Goal: Information Seeking & Learning: Find contact information

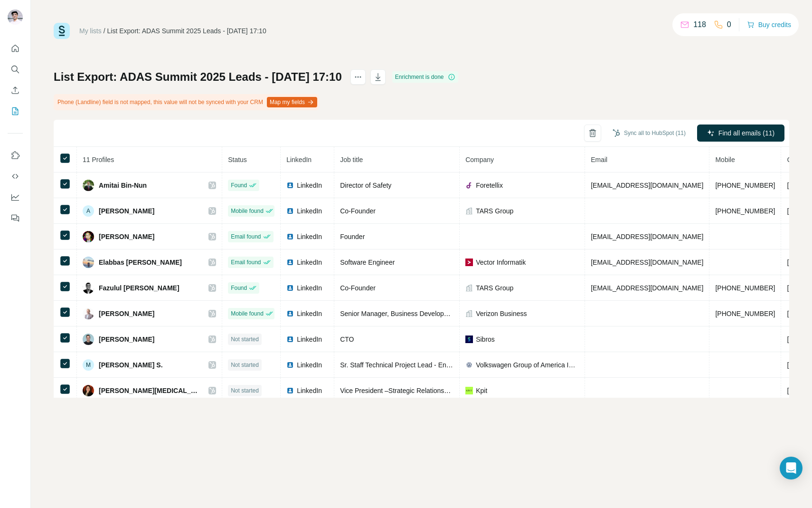
scroll to position [25, 0]
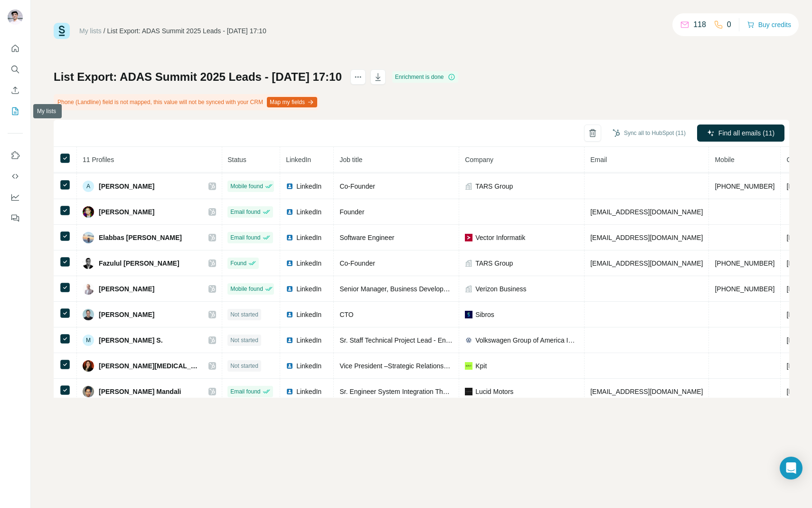
click at [18, 111] on icon "My lists" at bounding box center [15, 111] width 6 height 8
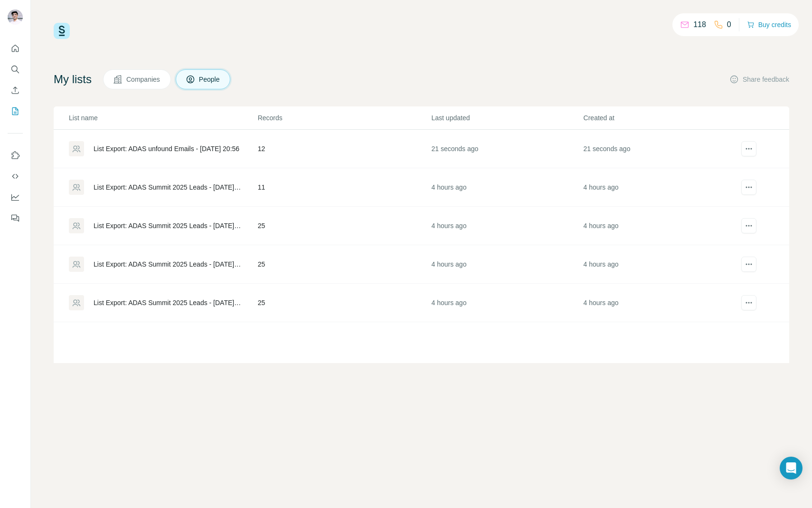
click at [171, 145] on div "List Export: ADAS unfound Emails - 20/08/2025 20:56" at bounding box center [167, 148] width 146 height 9
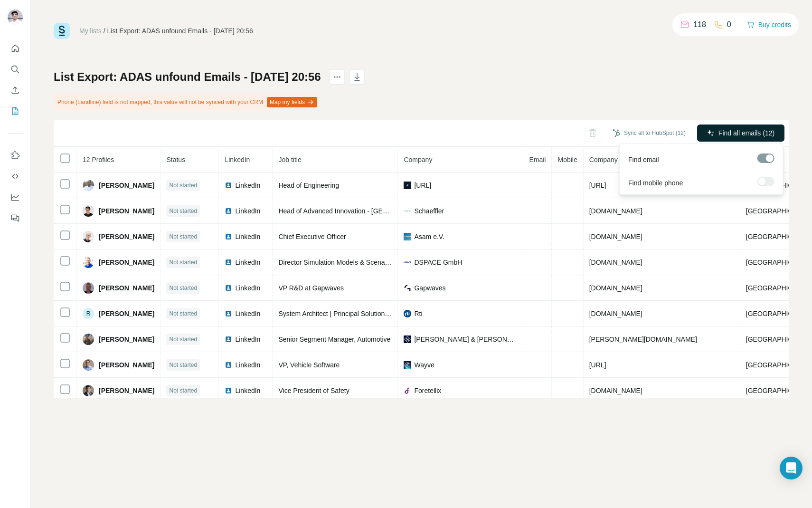
click at [736, 131] on span "Find all emails (12)" at bounding box center [747, 132] width 56 height 9
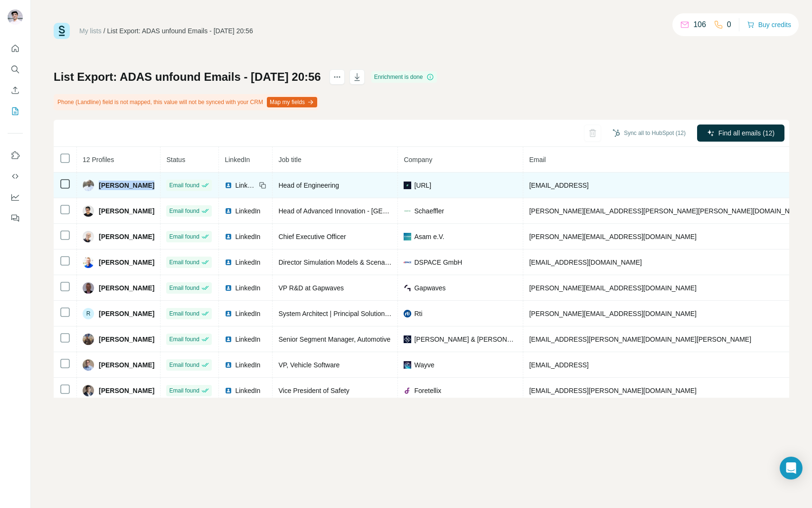
drag, startPoint x: 97, startPoint y: 184, endPoint x: 161, endPoint y: 184, distance: 64.1
click at [161, 184] on td "Anup Pemmaiah" at bounding box center [119, 185] width 84 height 26
copy span "Anup Pemmaiah"
drag, startPoint x: 533, startPoint y: 185, endPoint x: 637, endPoint y: 185, distance: 104.0
click at [637, 185] on td "anup.pemmaiah@apex.ai" at bounding box center [667, 185] width 289 height 26
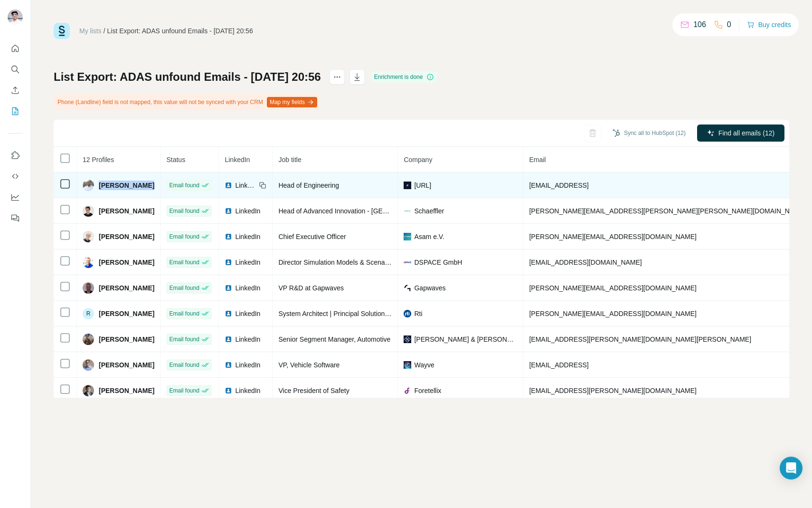
copy span "anup.pemmaiah@apex.ai"
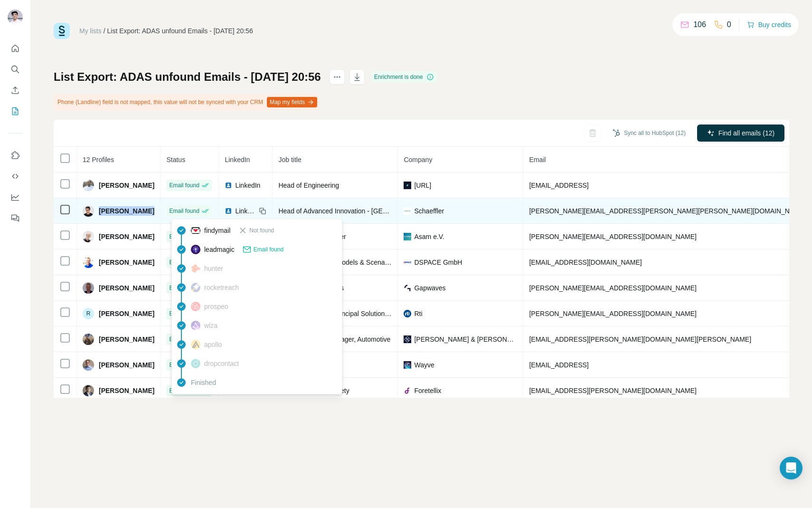
drag, startPoint x: 99, startPoint y: 211, endPoint x: 174, endPoint y: 211, distance: 75.0
click at [174, 211] on tr "Aravind Ramakrishnan Email found LinkedIn Head of Advanced Innovation - West Co…" at bounding box center [579, 211] width 1050 height 26
copy span "Aravind Ramakrishnan"
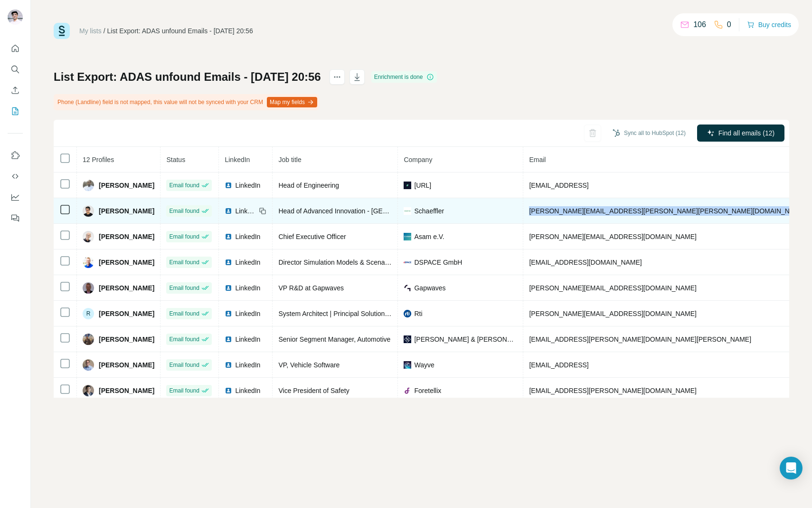
drag, startPoint x: 534, startPoint y: 211, endPoint x: 662, endPoint y: 210, distance: 127.8
click at [662, 210] on tr "Aravind Ramakrishnan Email found LinkedIn Head of Advanced Innovation - West Co…" at bounding box center [579, 211] width 1050 height 26
copy span "aravind.ramakrishnan@schaeffler.com"
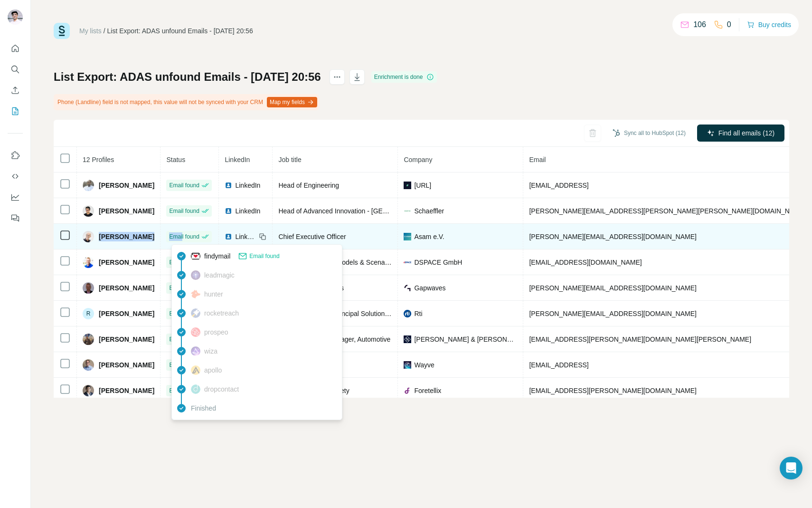
drag, startPoint x: 99, startPoint y: 237, endPoint x: 187, endPoint y: 237, distance: 87.9
click at [187, 237] on tr "Marius Dupuis Email found LinkedIn Chief Executive Officer Asam e.V. marius.dup…" at bounding box center [579, 237] width 1050 height 26
copy tr "Marius Dupuis Emai"
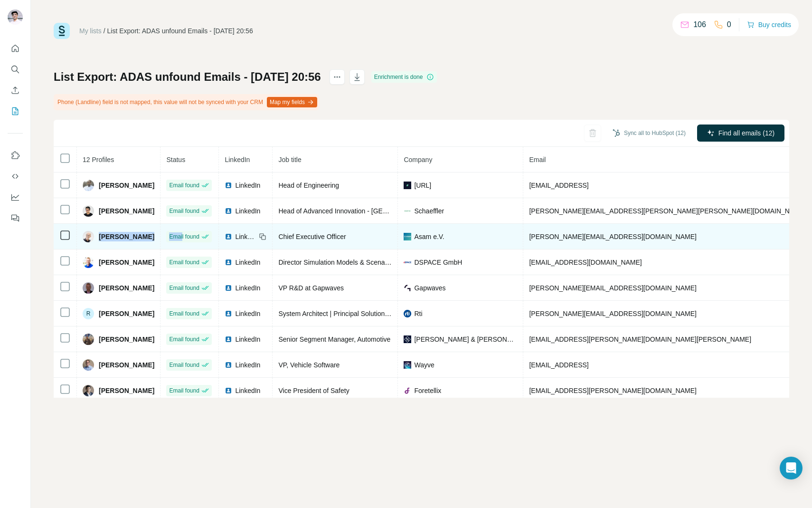
click at [97, 239] on div "Marius Dupuis" at bounding box center [119, 236] width 72 height 11
drag, startPoint x: 99, startPoint y: 236, endPoint x: 162, endPoint y: 236, distance: 63.2
click at [161, 236] on td "Marius Dupuis" at bounding box center [119, 237] width 84 height 26
copy span "Marius Dupuis"
drag, startPoint x: 535, startPoint y: 237, endPoint x: 617, endPoint y: 237, distance: 81.7
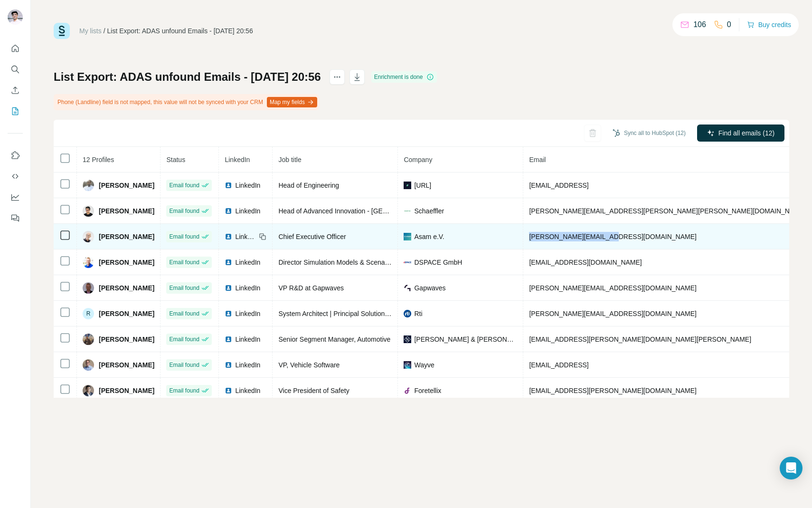
click at [617, 237] on td "marius.dupuis@asam.net" at bounding box center [667, 237] width 289 height 26
copy span "marius.dupuis@asam.net"
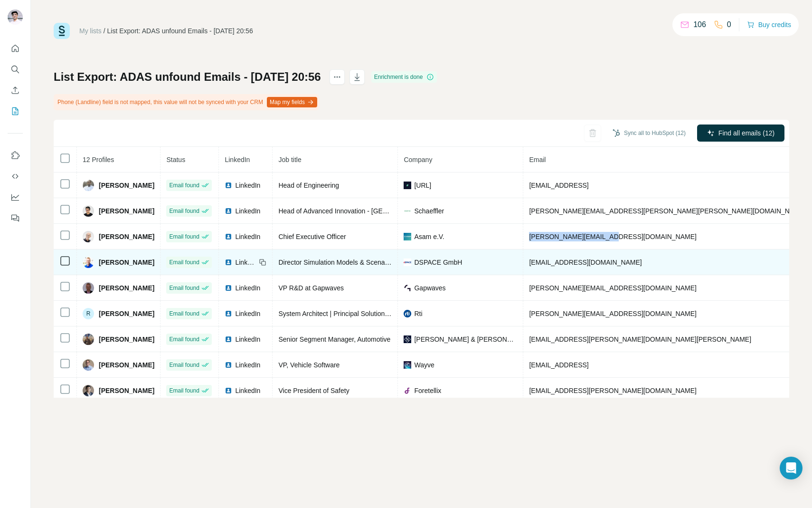
drag, startPoint x: 99, startPoint y: 263, endPoint x: 154, endPoint y: 265, distance: 55.2
click at [154, 265] on span "Michael Peperhowe" at bounding box center [127, 261] width 56 height 9
copy span "Michael Peperho"
drag, startPoint x: 535, startPoint y: 263, endPoint x: 643, endPoint y: 265, distance: 107.4
click at [643, 265] on td "mpeperhowe@dspace.de" at bounding box center [667, 262] width 289 height 26
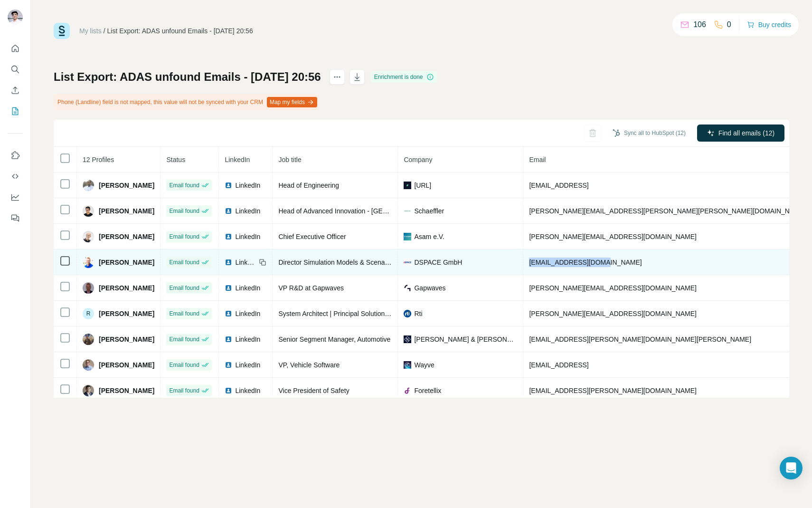
copy span "mpeperhowe@dspace.de"
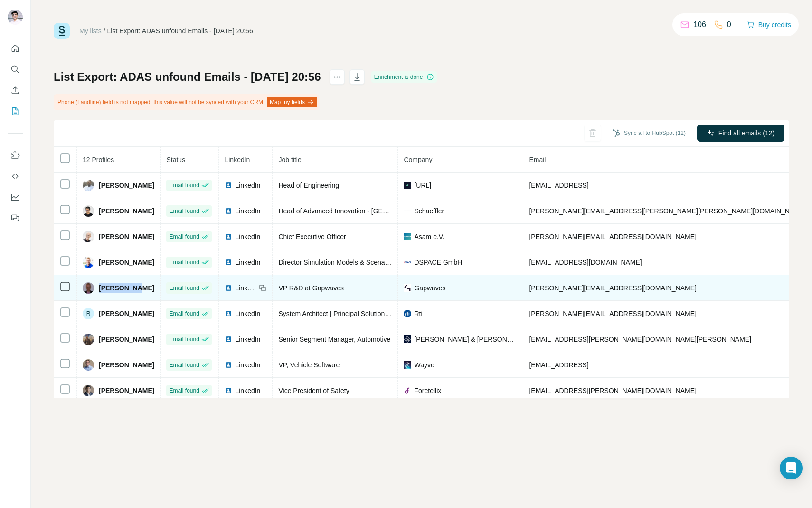
drag, startPoint x: 99, startPoint y: 287, endPoint x: 164, endPoint y: 287, distance: 65.1
click at [161, 287] on td "Nils Dagås" at bounding box center [119, 288] width 84 height 26
copy span "Nils Dagås"
drag, startPoint x: 534, startPoint y: 287, endPoint x: 656, endPoint y: 287, distance: 121.6
click at [656, 287] on td "nils.dagas@gapwaves.com" at bounding box center [667, 288] width 289 height 26
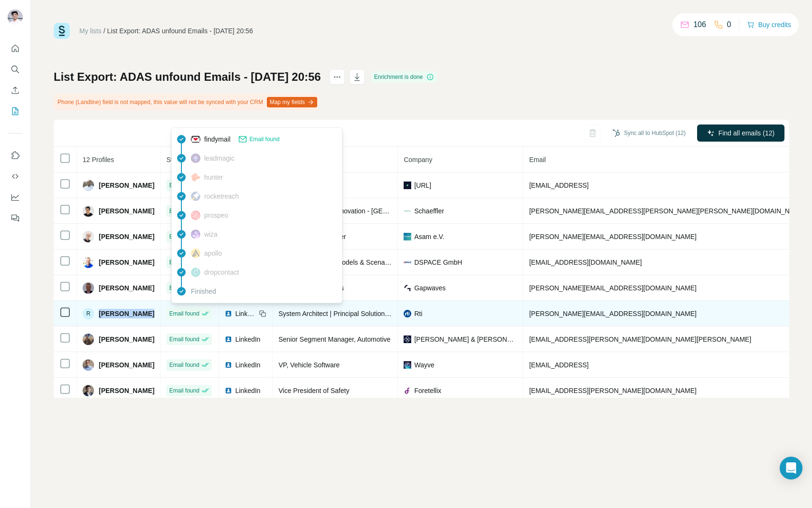
drag, startPoint x: 99, startPoint y: 313, endPoint x: 174, endPoint y: 313, distance: 75.5
click at [174, 313] on tr "R Rajive Joshi Email found LinkedIn System Architect | Principal Solution Archi…" at bounding box center [579, 314] width 1050 height 26
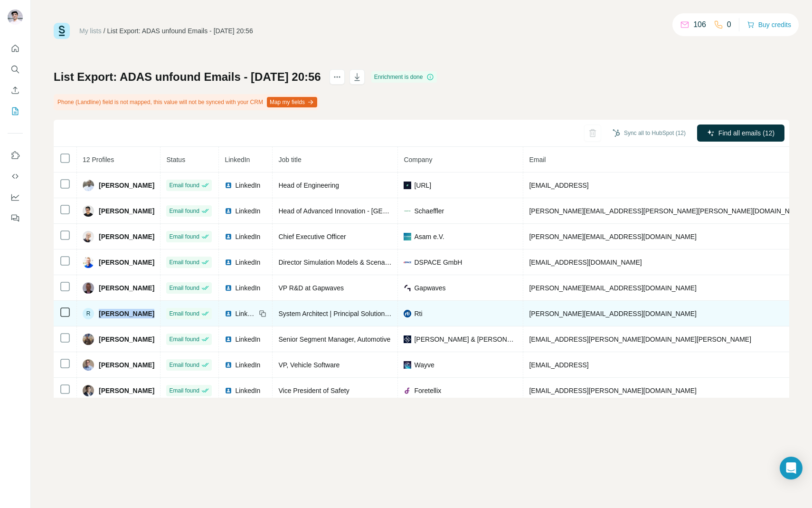
click at [132, 322] on td "R Rajive Joshi" at bounding box center [119, 314] width 84 height 26
drag, startPoint x: 140, startPoint y: 313, endPoint x: 88, endPoint y: 313, distance: 52.2
click at [88, 313] on div "R Rajive Joshi" at bounding box center [119, 313] width 72 height 11
drag, startPoint x: 535, startPoint y: 313, endPoint x: 639, endPoint y: 313, distance: 104.5
click at [639, 313] on td "rajive@rti.com" at bounding box center [667, 314] width 289 height 26
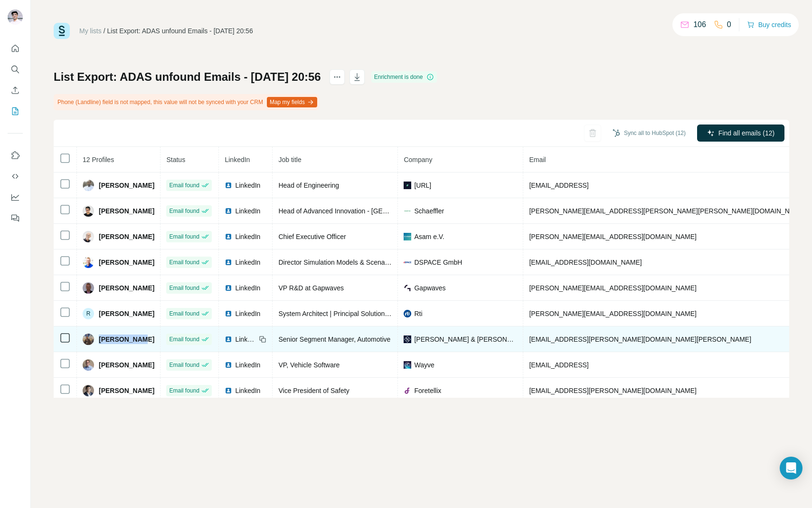
drag, startPoint x: 100, startPoint y: 338, endPoint x: 152, endPoint y: 338, distance: 51.8
click at [152, 338] on div "Ram Mirwani" at bounding box center [119, 338] width 72 height 11
drag, startPoint x: 535, startPoint y: 340, endPoint x: 656, endPoint y: 341, distance: 121.1
click at [656, 341] on td "ram.mirwani@rsa.rohde-schwarz.com" at bounding box center [667, 339] width 289 height 26
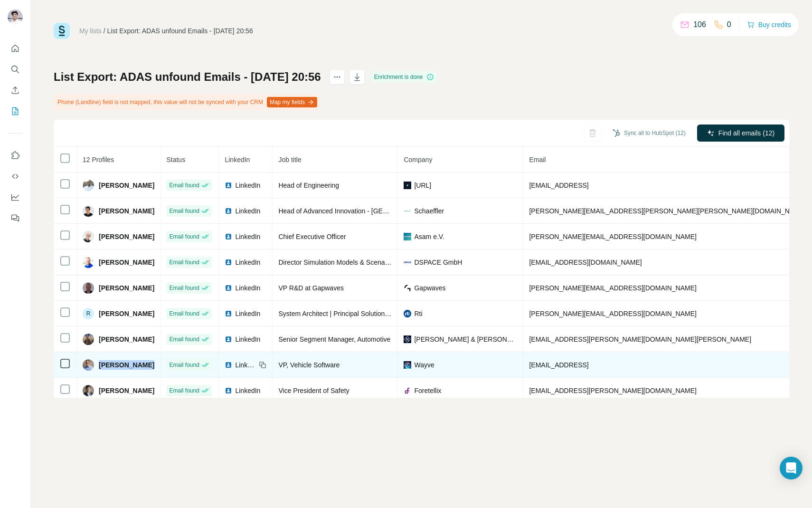
drag, startPoint x: 99, startPoint y: 365, endPoint x: 168, endPoint y: 365, distance: 68.9
click at [168, 365] on tr "Rob Flenniken Email found LinkedIn VP, Vehicle Software Wayve rob@wayve.ai Not …" at bounding box center [579, 365] width 1050 height 26
drag, startPoint x: 534, startPoint y: 365, endPoint x: 594, endPoint y: 365, distance: 59.4
click at [594, 365] on td "rob@wayve.ai" at bounding box center [667, 365] width 289 height 26
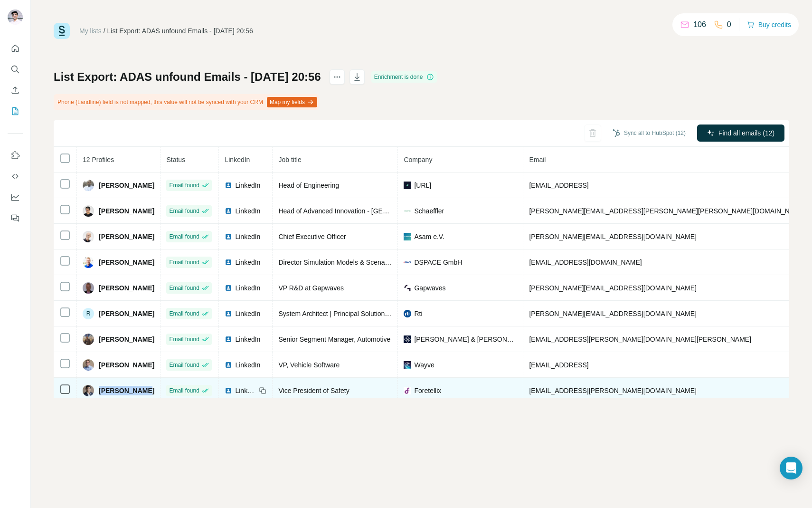
drag, startPoint x: 99, startPoint y: 389, endPoint x: 160, endPoint y: 389, distance: 60.8
click at [160, 389] on td "Sagar Behere" at bounding box center [119, 391] width 84 height 26
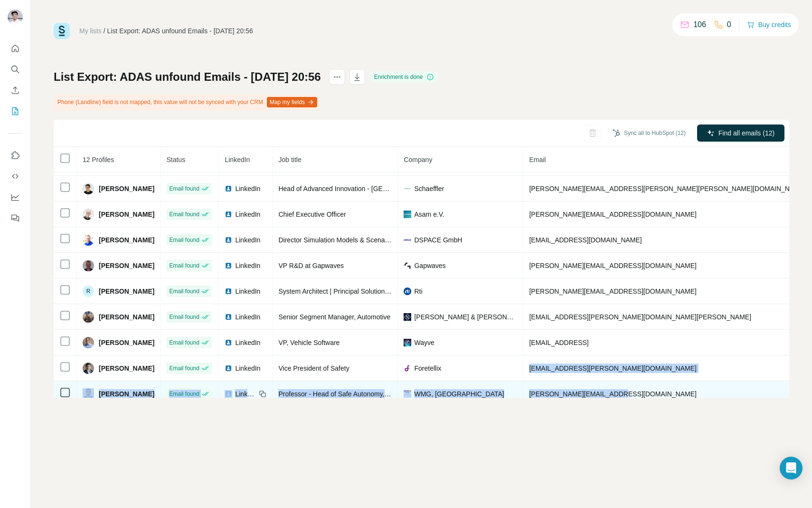
scroll to position [31, 0]
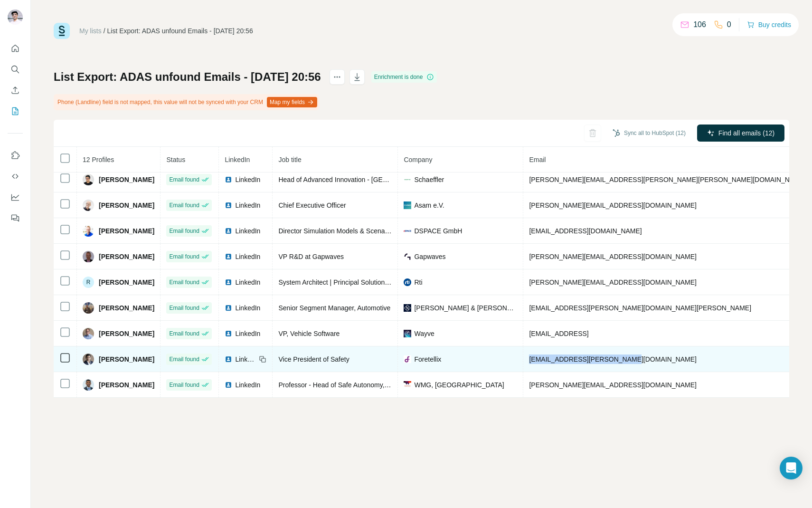
drag, startPoint x: 535, startPoint y: 390, endPoint x: 642, endPoint y: 361, distance: 110.9
click at [642, 361] on td "sagar.behere@foretellix.com" at bounding box center [667, 359] width 289 height 26
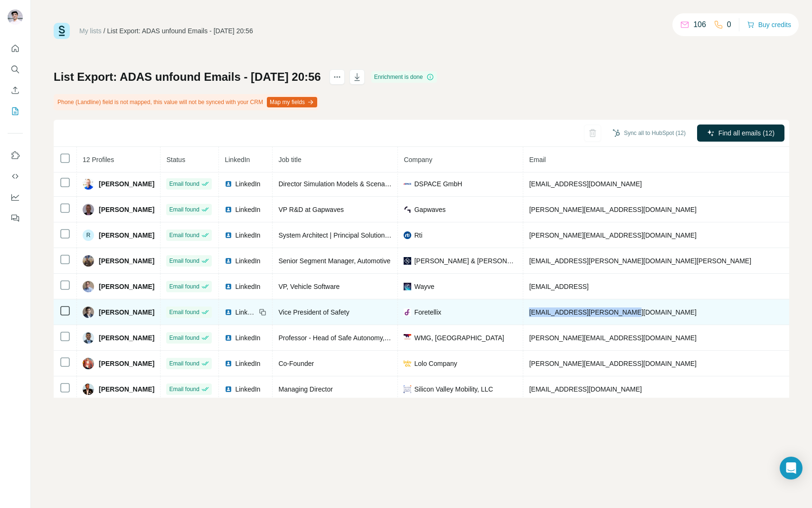
scroll to position [83, 0]
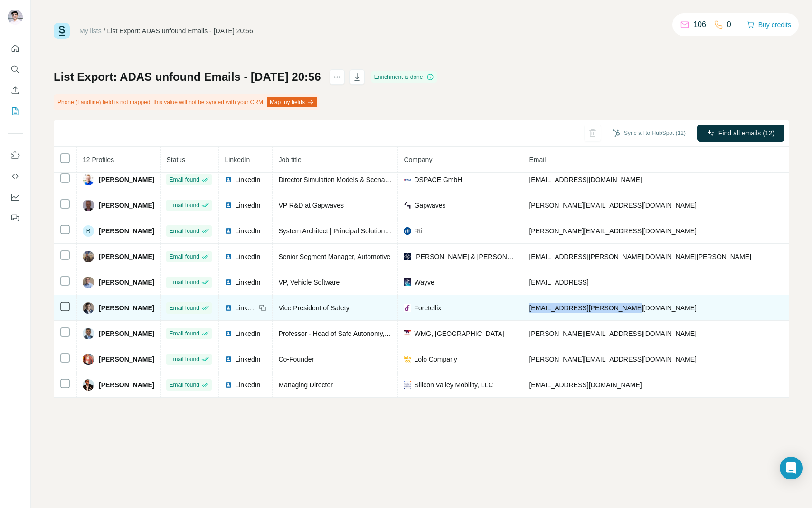
click at [535, 308] on span "sagar.behere@foretellix.com" at bounding box center [612, 308] width 167 height 8
drag, startPoint x: 535, startPoint y: 308, endPoint x: 644, endPoint y: 308, distance: 108.8
click at [644, 308] on td "sagar.behere@foretellix.com" at bounding box center [667, 308] width 289 height 26
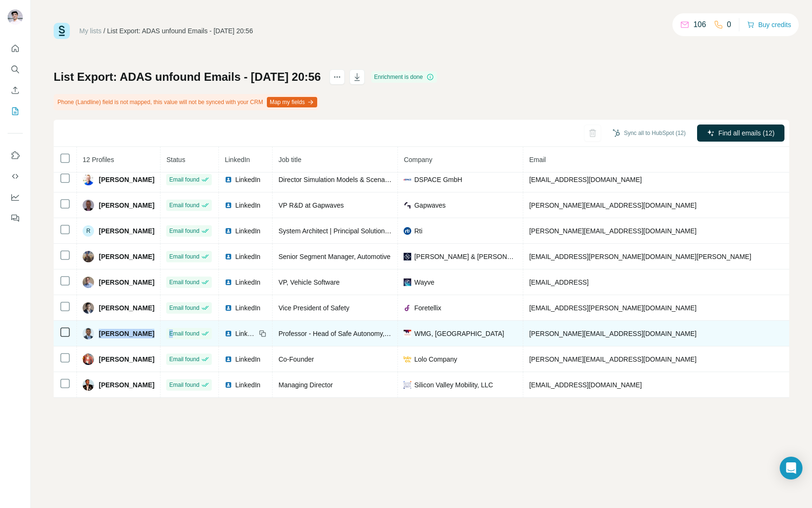
drag, startPoint x: 98, startPoint y: 334, endPoint x: 180, endPoint y: 331, distance: 81.3
click at [180, 331] on tr "Siddartha Khastgir Email found LinkedIn Professor - Head of Safe Autonomy, UKRI…" at bounding box center [579, 334] width 1050 height 26
drag, startPoint x: 535, startPoint y: 334, endPoint x: 639, endPoint y: 334, distance: 104.5
click at [640, 334] on td "s.khastgir@warwick.ac.uk" at bounding box center [667, 334] width 289 height 26
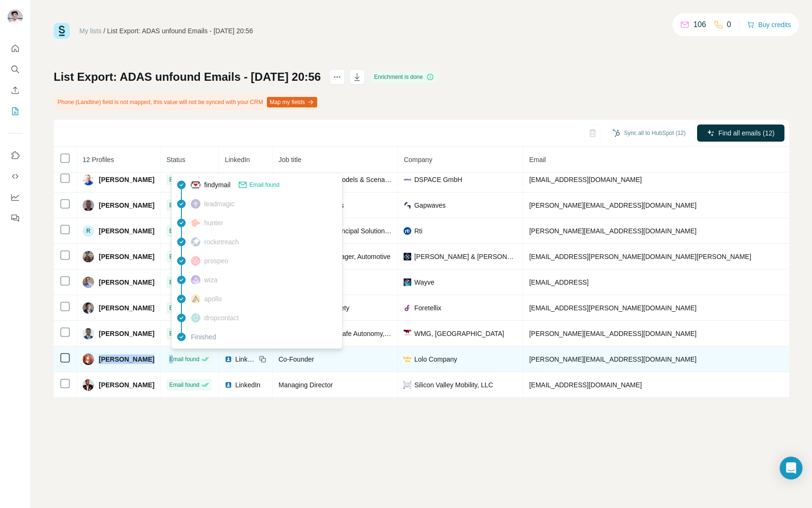
drag, startPoint x: 99, startPoint y: 359, endPoint x: 176, endPoint y: 359, distance: 76.5
click at [176, 359] on tr "Stephen Bryant Email found LinkedIn Co-Founder Lolo Company steve@lolo.company …" at bounding box center [579, 359] width 1050 height 26
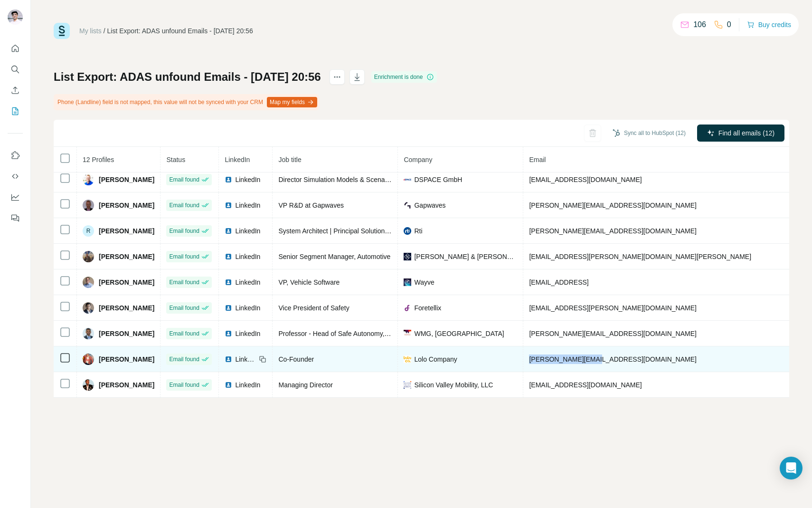
drag, startPoint x: 533, startPoint y: 360, endPoint x: 616, endPoint y: 360, distance: 82.6
click at [616, 360] on td "steve@lolo.company" at bounding box center [667, 359] width 289 height 26
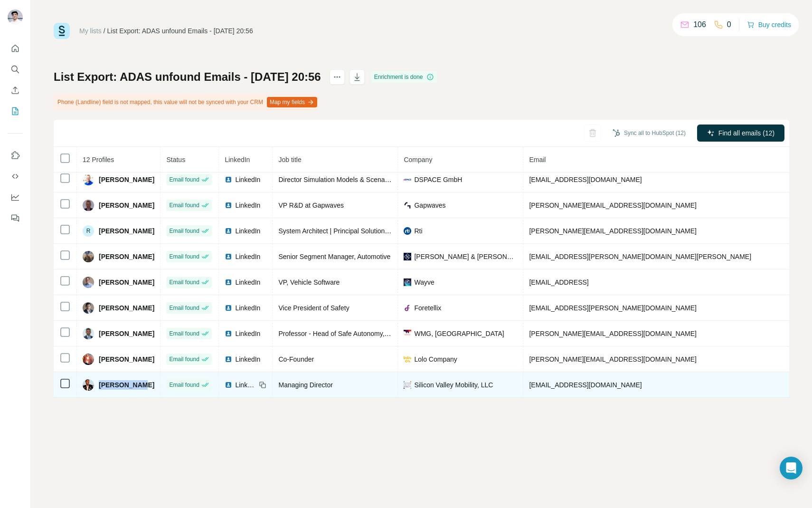
drag, startPoint x: 99, startPoint y: 385, endPoint x: 141, endPoint y: 385, distance: 41.8
click at [141, 385] on div "Sven Beiker" at bounding box center [119, 384] width 72 height 11
drag, startPoint x: 536, startPoint y: 385, endPoint x: 665, endPoint y: 384, distance: 128.7
click at [665, 384] on tr "Sven Beiker Email found LinkedIn Managing Director Silicon Valley Mobility, LLC…" at bounding box center [579, 385] width 1050 height 26
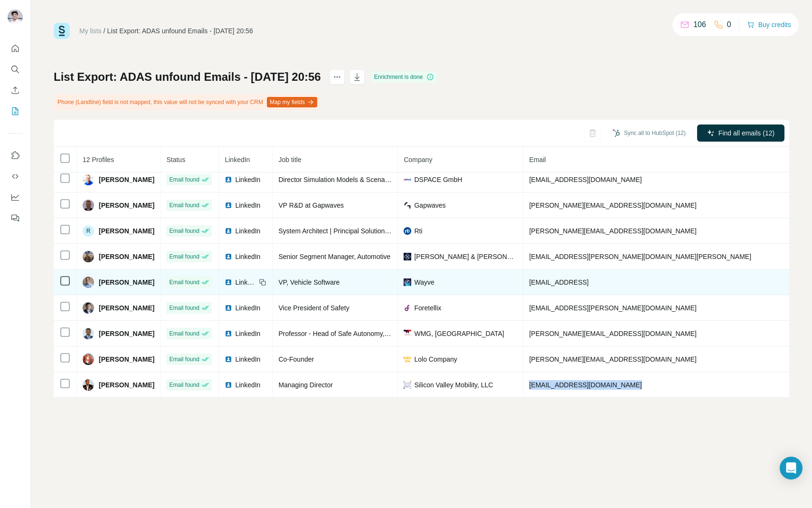
scroll to position [0, 0]
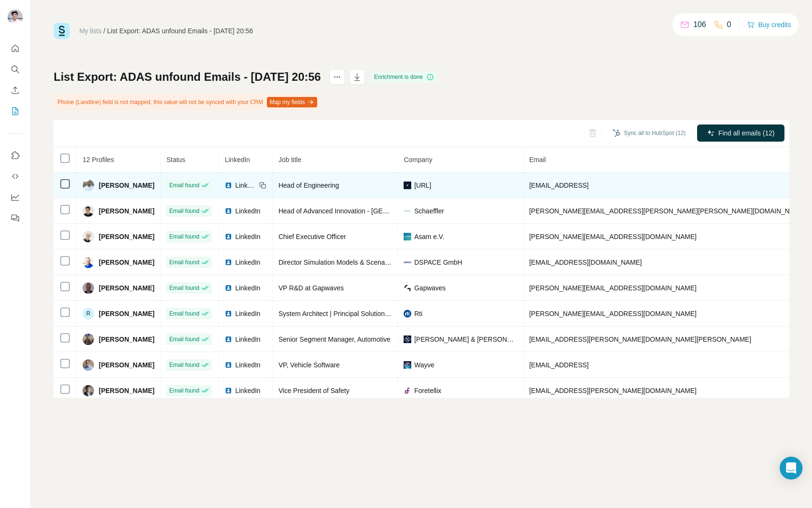
drag, startPoint x: 535, startPoint y: 187, endPoint x: 628, endPoint y: 186, distance: 92.6
click at [628, 186] on td "anup.pemmaiah@apex.ai" at bounding box center [667, 185] width 289 height 26
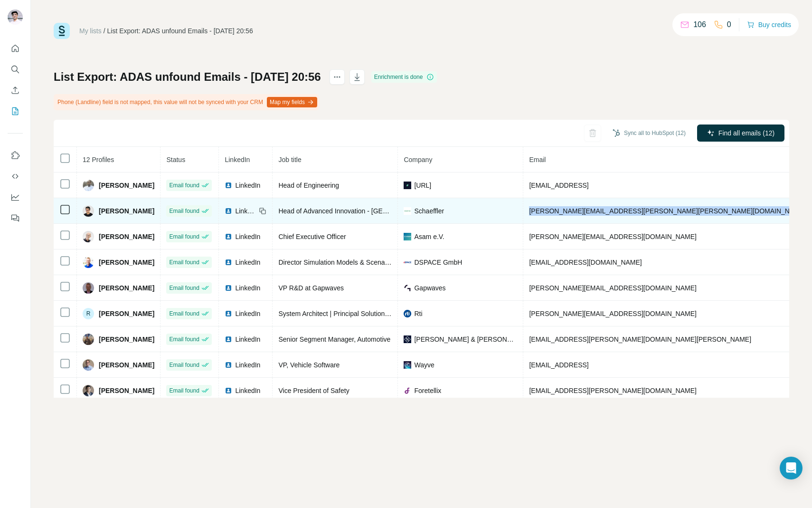
drag, startPoint x: 535, startPoint y: 211, endPoint x: 671, endPoint y: 211, distance: 136.3
click at [671, 211] on tr "Aravind Ramakrishnan Email found LinkedIn Head of Advanced Innovation - West Co…" at bounding box center [579, 211] width 1050 height 26
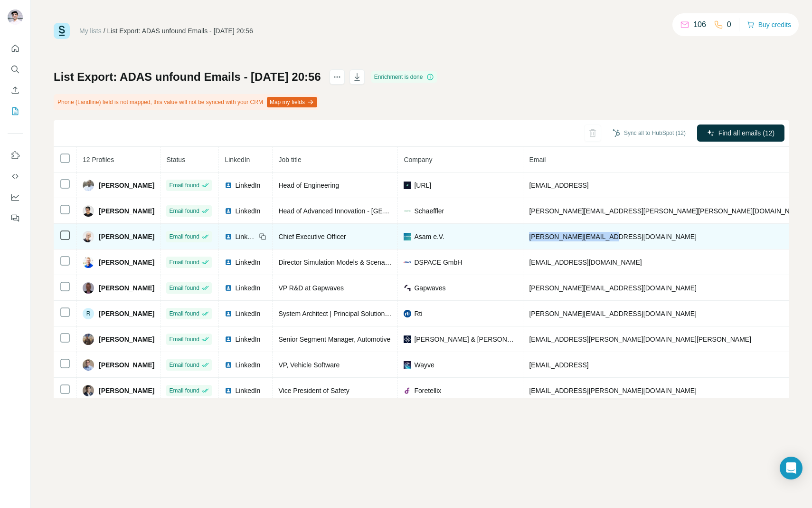
drag, startPoint x: 536, startPoint y: 237, endPoint x: 633, endPoint y: 237, distance: 97.4
click at [633, 237] on td "marius.dupuis@asam.net" at bounding box center [667, 237] width 289 height 26
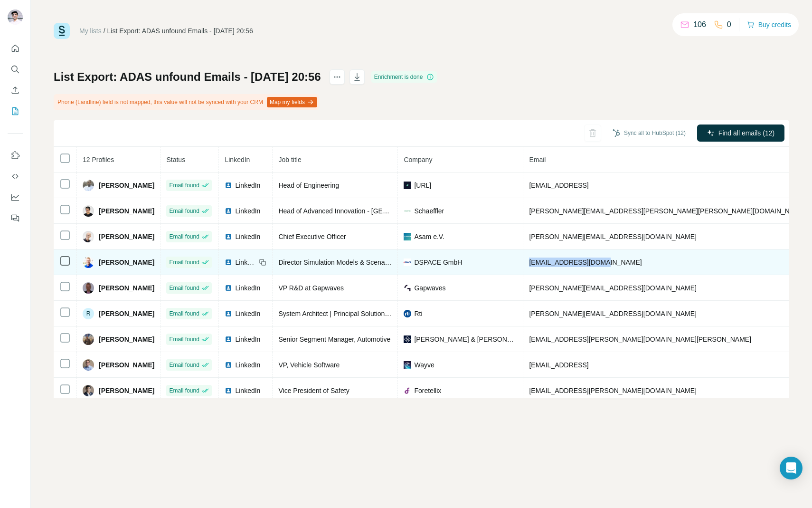
drag, startPoint x: 534, startPoint y: 262, endPoint x: 628, endPoint y: 262, distance: 93.6
click at [628, 262] on td "mpeperhowe@dspace.de" at bounding box center [667, 262] width 289 height 26
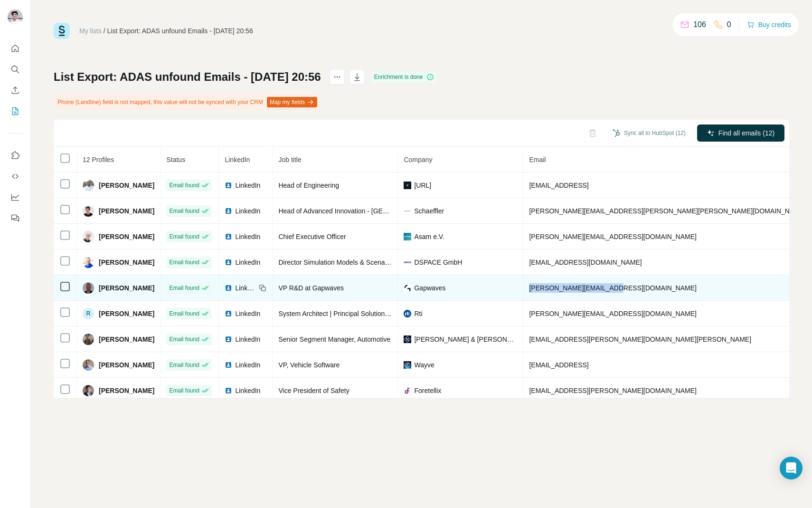
drag, startPoint x: 534, startPoint y: 287, endPoint x: 655, endPoint y: 287, distance: 120.2
click at [655, 287] on td "nils.dagas@gapwaves.com" at bounding box center [667, 288] width 289 height 26
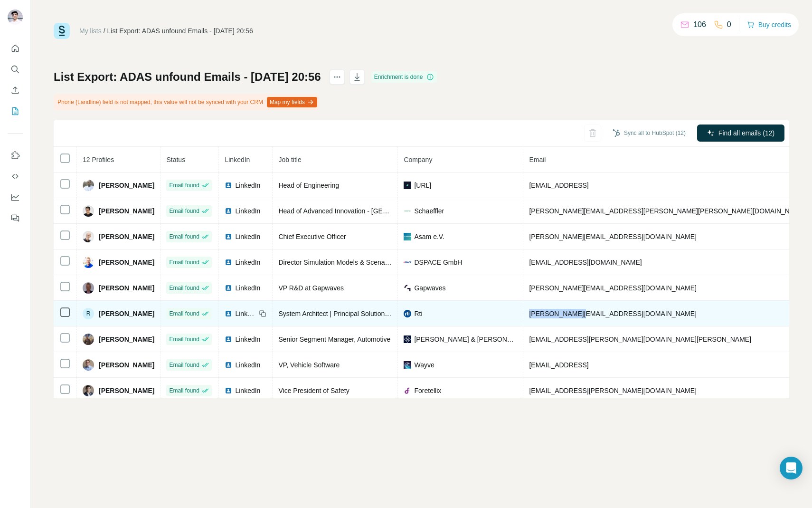
drag, startPoint x: 535, startPoint y: 313, endPoint x: 613, endPoint y: 313, distance: 77.4
click at [613, 313] on td "rajive@rti.com" at bounding box center [667, 314] width 289 height 26
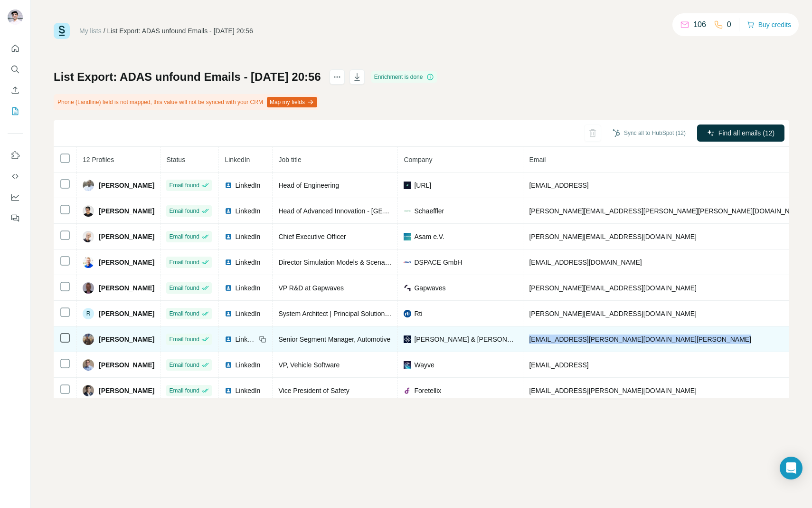
drag, startPoint x: 534, startPoint y: 339, endPoint x: 665, endPoint y: 334, distance: 131.2
click at [665, 334] on tr "Ram Mirwani Email found LinkedIn Senior Segment Manager, Automotive Rohde & Sch…" at bounding box center [579, 339] width 1050 height 26
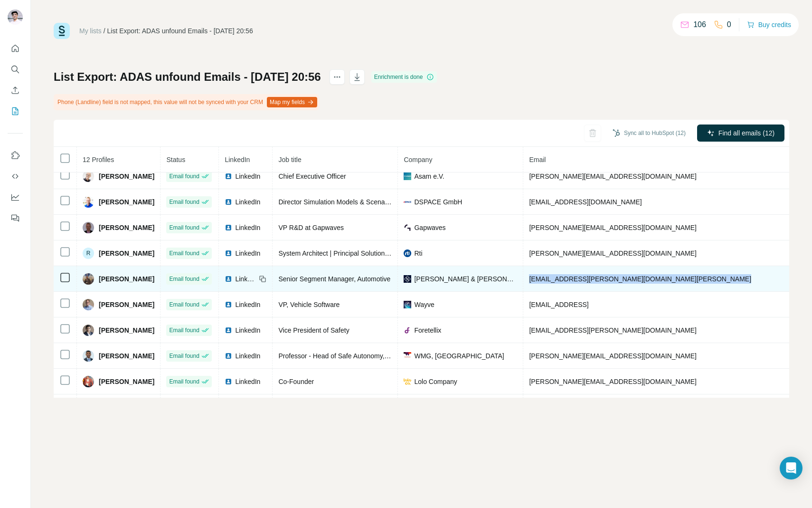
scroll to position [83, 0]
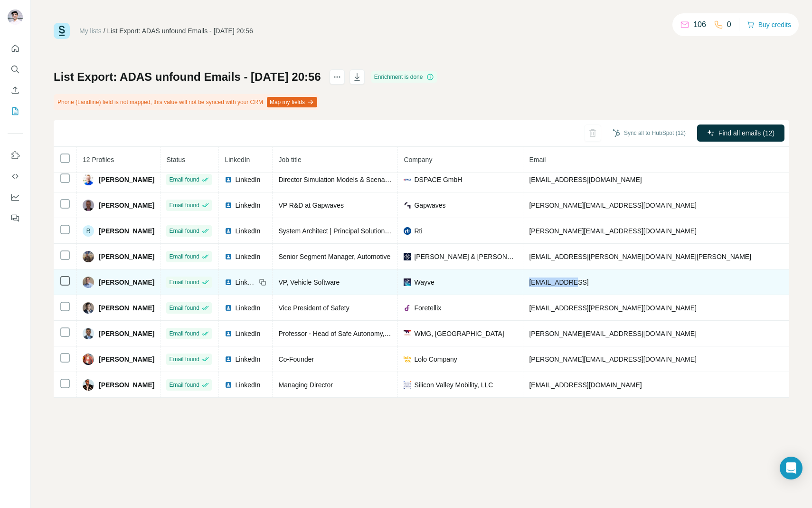
drag, startPoint x: 535, startPoint y: 281, endPoint x: 600, endPoint y: 281, distance: 65.1
click at [600, 281] on td "rob@wayve.ai" at bounding box center [667, 282] width 289 height 26
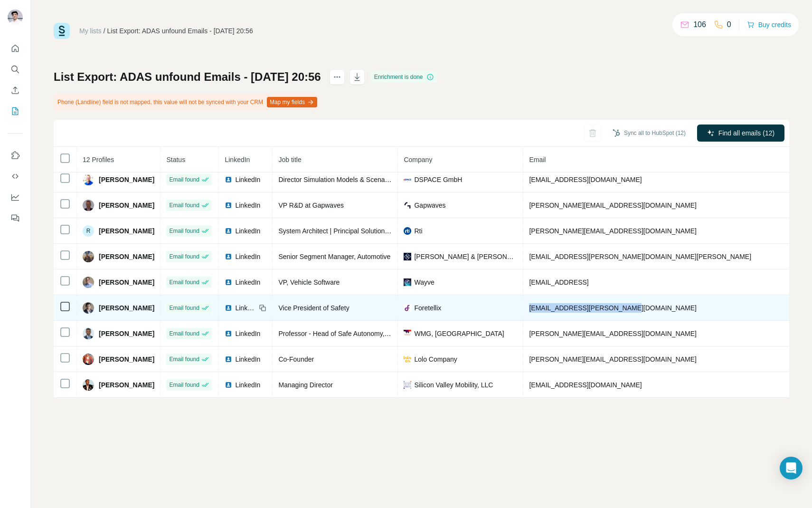
drag, startPoint x: 535, startPoint y: 308, endPoint x: 631, endPoint y: 308, distance: 96.4
click at [631, 308] on td "sagar.behere@foretellix.com" at bounding box center [667, 308] width 289 height 26
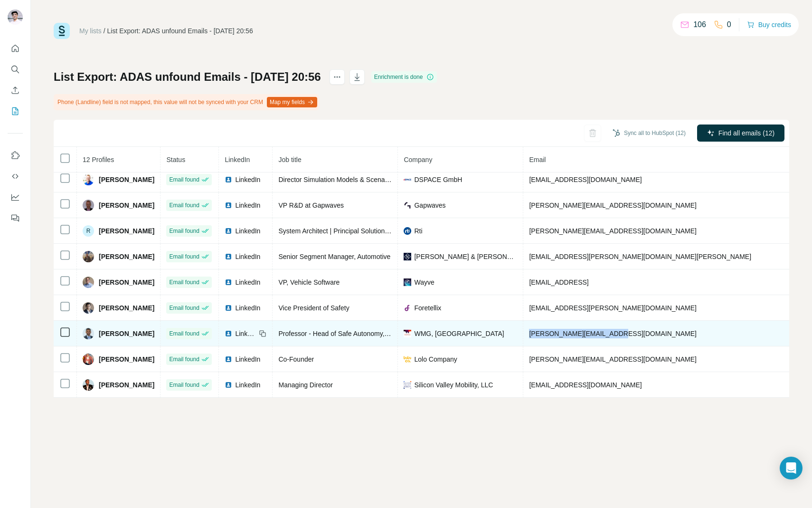
drag, startPoint x: 536, startPoint y: 332, endPoint x: 638, endPoint y: 332, distance: 102.1
click at [638, 332] on td "s.khastgir@warwick.ac.uk" at bounding box center [667, 334] width 289 height 26
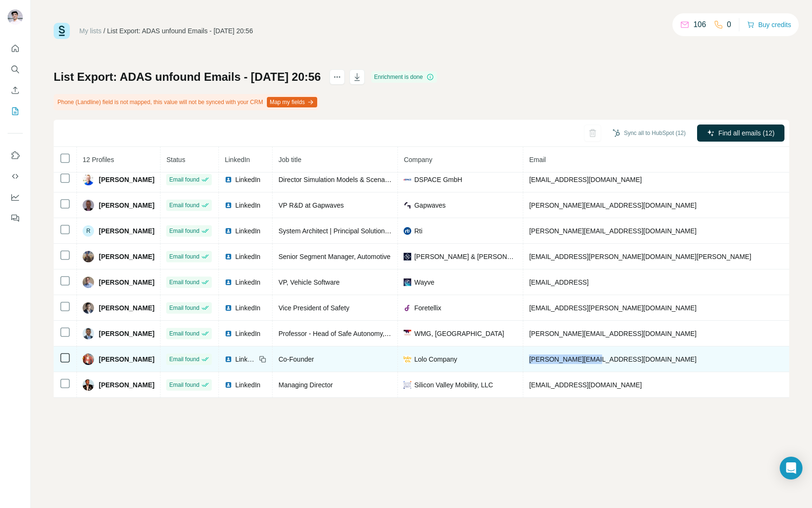
drag, startPoint x: 534, startPoint y: 361, endPoint x: 631, endPoint y: 361, distance: 96.4
click at [631, 361] on td "steve@lolo.company" at bounding box center [667, 359] width 289 height 26
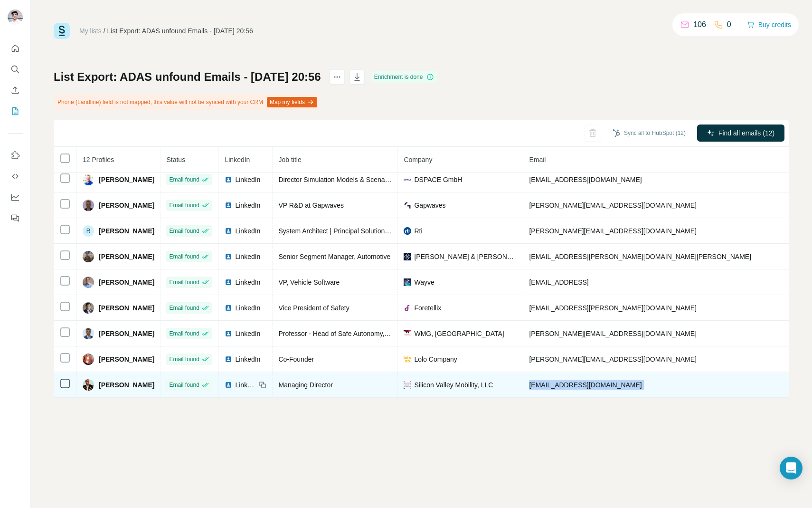
drag, startPoint x: 534, startPoint y: 383, endPoint x: 695, endPoint y: 383, distance: 160.5
click at [695, 383] on tr "Sven Beiker Email found LinkedIn Managing Director Silicon Valley Mobility, LLC…" at bounding box center [579, 385] width 1050 height 26
click at [639, 388] on td "beiker@siliconvalleymobility.com" at bounding box center [667, 385] width 289 height 26
drag, startPoint x: 639, startPoint y: 384, endPoint x: 531, endPoint y: 384, distance: 108.8
click at [531, 384] on td "beiker@siliconvalleymobility.com" at bounding box center [667, 385] width 289 height 26
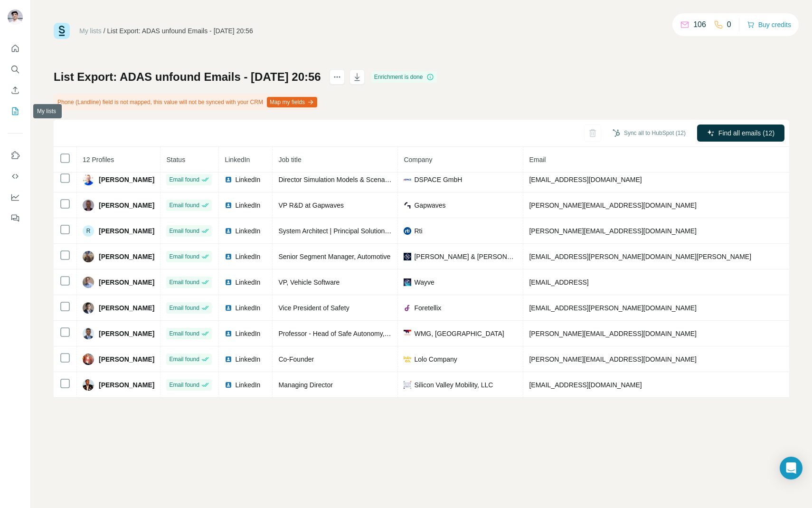
click at [14, 114] on icon "My lists" at bounding box center [14, 110] width 9 height 9
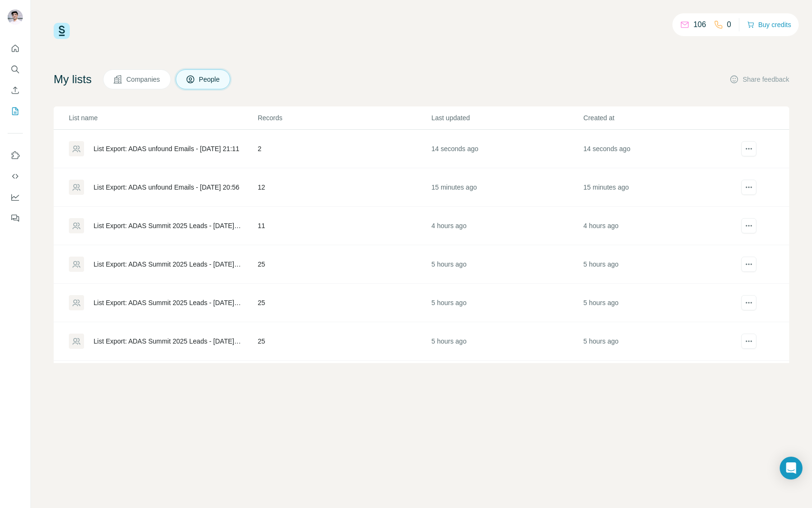
click at [206, 146] on div "List Export: ADAS unfound Emails - 20/08/2025 21:11" at bounding box center [167, 148] width 146 height 9
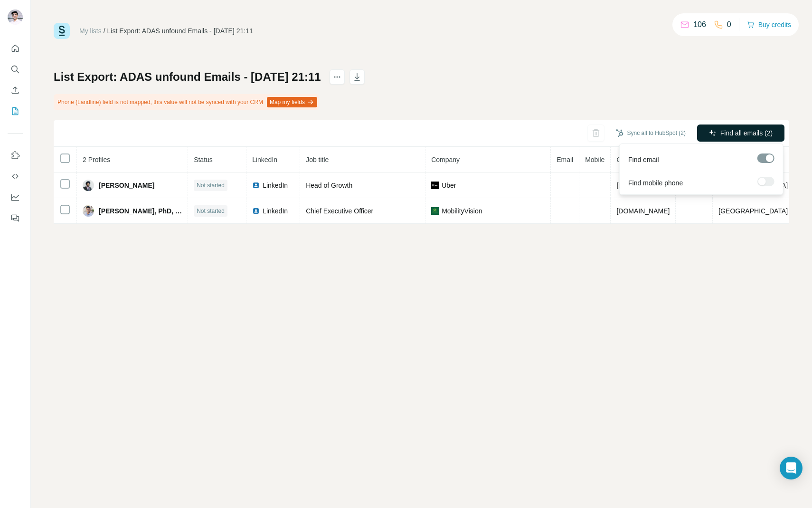
click at [745, 138] on button "Find all emails (2)" at bounding box center [740, 132] width 87 height 17
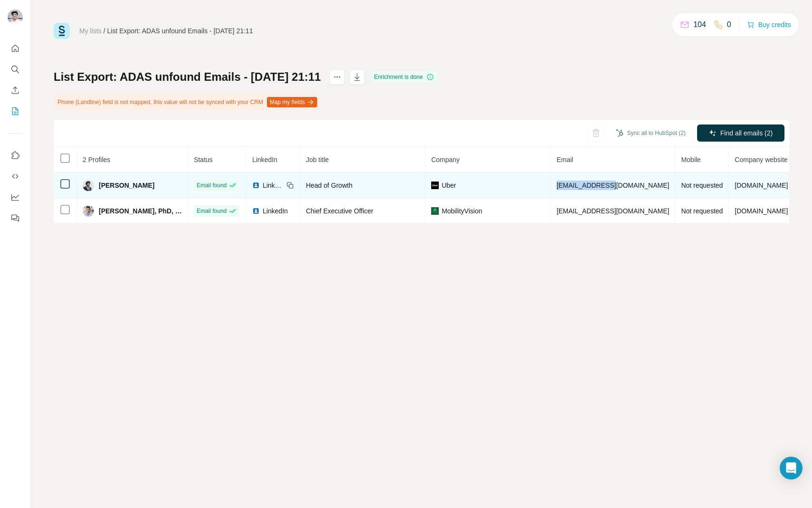
drag, startPoint x: 572, startPoint y: 185, endPoint x: 664, endPoint y: 196, distance: 92.3
click at [664, 196] on td "singhm@uber.com" at bounding box center [613, 185] width 124 height 26
drag, startPoint x: 151, startPoint y: 189, endPoint x: 91, endPoint y: 189, distance: 60.3
click at [91, 189] on div "Manjit Singh" at bounding box center [132, 185] width 99 height 11
drag, startPoint x: 628, startPoint y: 185, endPoint x: 554, endPoint y: 185, distance: 73.6
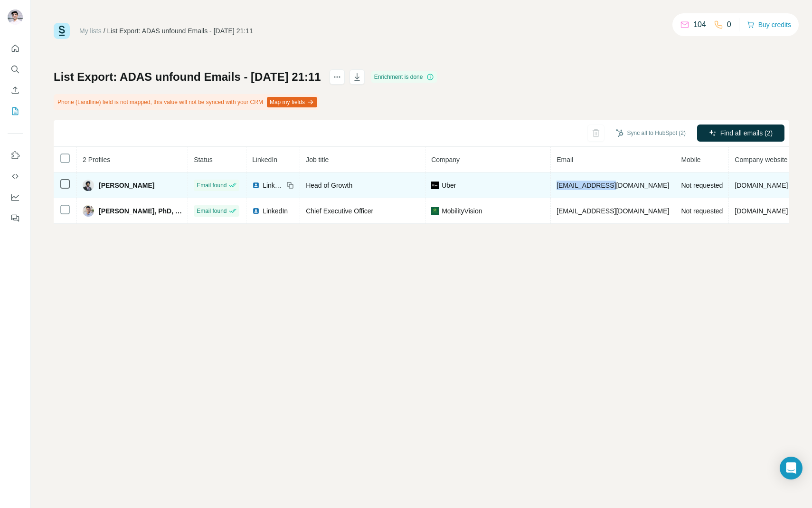
click at [554, 185] on tr "Manjit Singh Email found LinkedIn Head of Growth Uber singhm@uber.com Not reque…" at bounding box center [483, 185] width 858 height 26
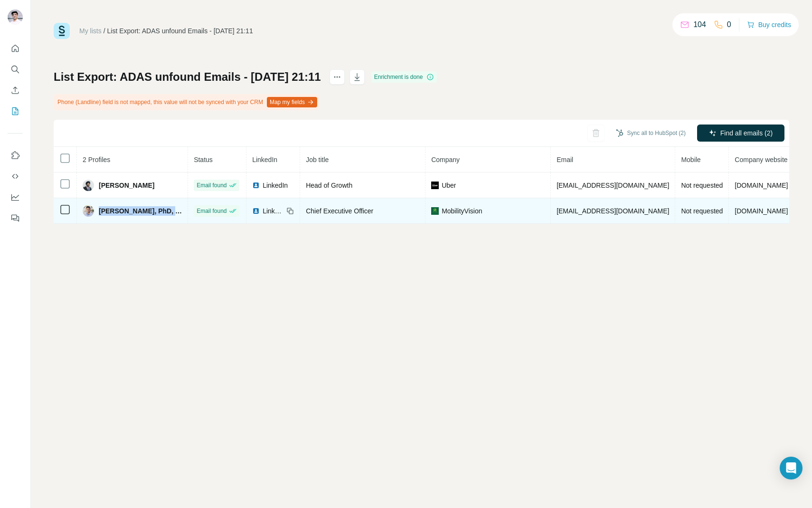
drag, startPoint x: 100, startPoint y: 209, endPoint x: 171, endPoint y: 210, distance: 70.8
click at [171, 210] on span "Praveen Vayalamkuzhi, PhD, FRSA" at bounding box center [140, 210] width 83 height 9
drag, startPoint x: 572, startPoint y: 211, endPoint x: 676, endPoint y: 211, distance: 103.5
click at [676, 211] on tr "Praveen Vayalamkuzhi, PhD, FRSA Email found LinkedIn Chief Executive Officer Mo…" at bounding box center [483, 211] width 858 height 26
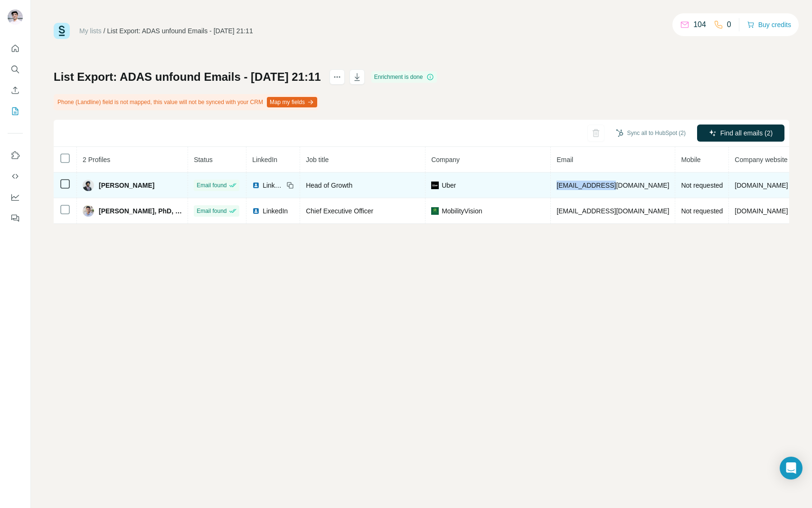
drag, startPoint x: 573, startPoint y: 186, endPoint x: 633, endPoint y: 186, distance: 60.3
click at [633, 186] on td "singhm@uber.com" at bounding box center [613, 185] width 124 height 26
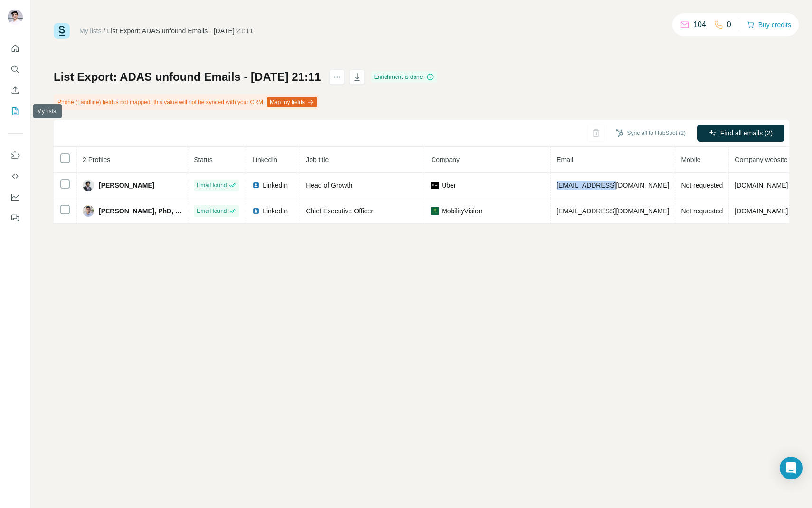
click at [14, 116] on button "My lists" at bounding box center [15, 111] width 15 height 17
click at [15, 105] on button "My lists" at bounding box center [15, 111] width 15 height 17
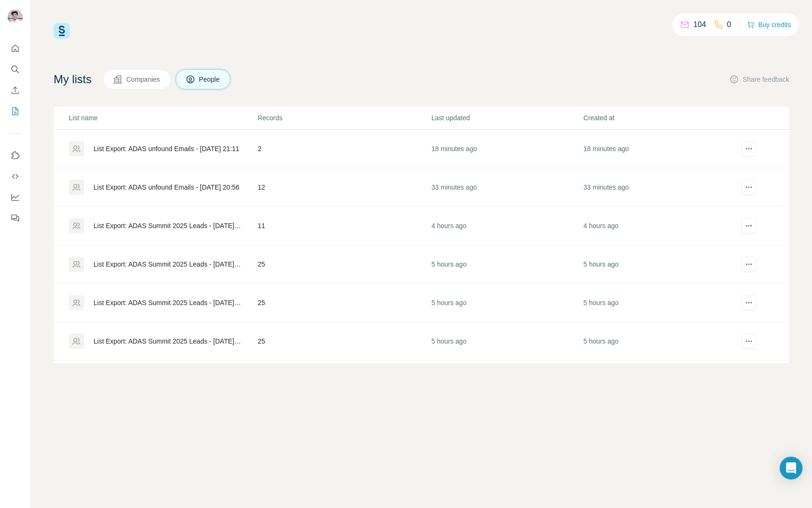
click at [203, 187] on div "List Export: ADAS unfound Emails - 20/08/2025 20:56" at bounding box center [167, 186] width 146 height 9
